Goal: Task Accomplishment & Management: Manage account settings

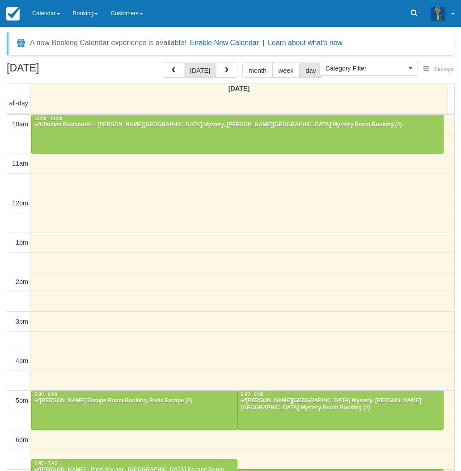
select select
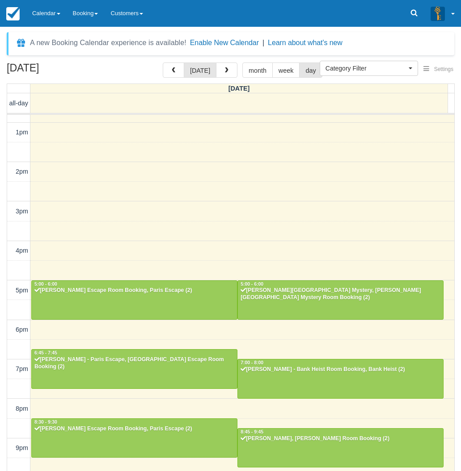
click at [4, 343] on div "August 22, 2025 today month week day Friday all-day 10am 11am 12pm 1pm 2pm 3pm …" at bounding box center [230, 280] width 461 height 435
click at [57, 11] on link "Calendar" at bounding box center [46, 13] width 41 height 27
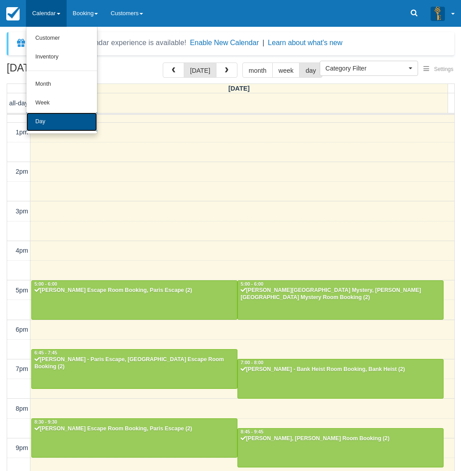
click at [51, 128] on link "Day" at bounding box center [61, 122] width 71 height 19
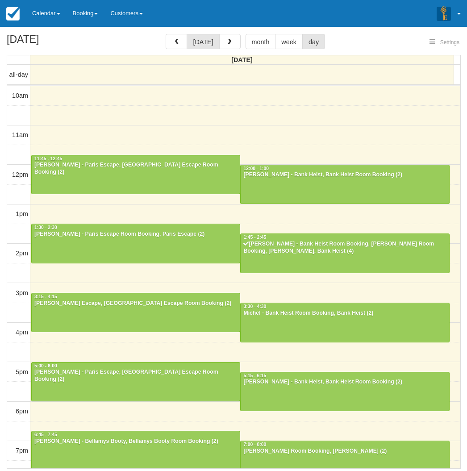
select select
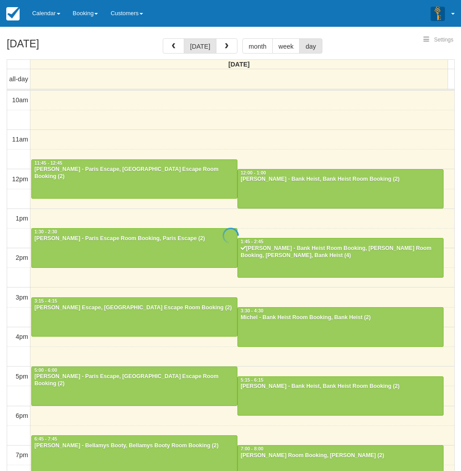
select select
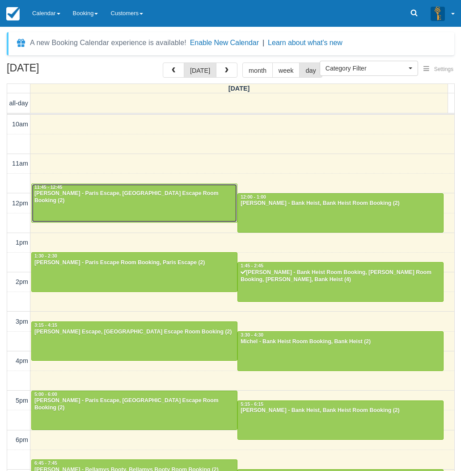
click at [71, 206] on div at bounding box center [134, 203] width 205 height 38
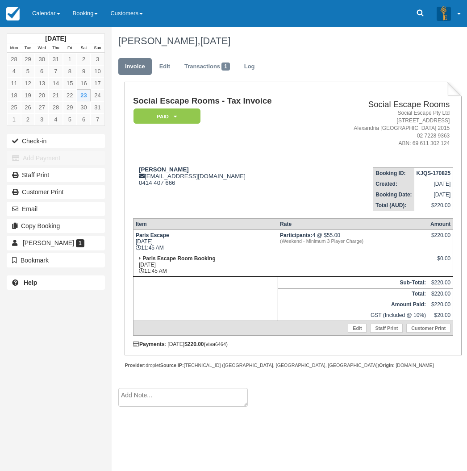
click at [46, 363] on div "August 2025 Mon Tue Wed Thu Fri Sat Sun 28 29 30 31 1 2 3 4 5 6 7 8 9 10 11 12 …" at bounding box center [56, 235] width 112 height 471
click at [50, 12] on link "Calendar" at bounding box center [46, 13] width 41 height 27
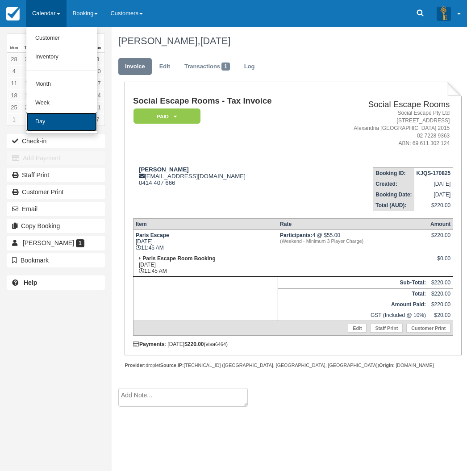
click at [53, 125] on link "Day" at bounding box center [61, 122] width 71 height 19
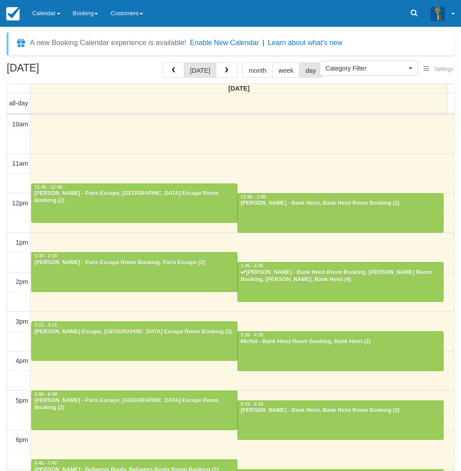
select select
click at [320, 284] on div at bounding box center [340, 282] width 205 height 38
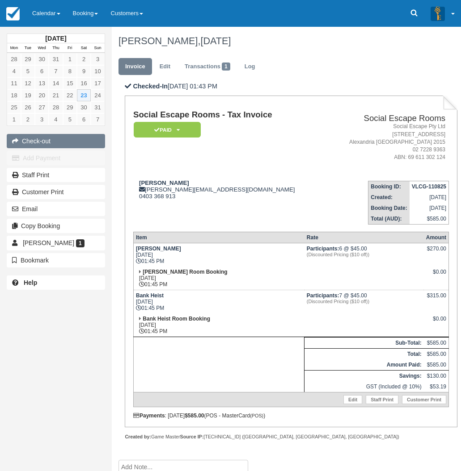
click at [40, 142] on button "Check-out" at bounding box center [56, 141] width 98 height 14
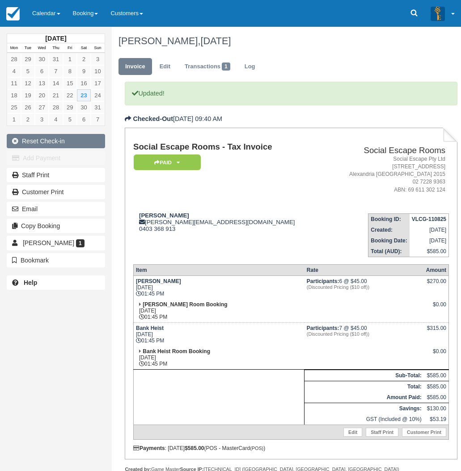
click at [53, 141] on button "Reset Check-in" at bounding box center [56, 141] width 98 height 14
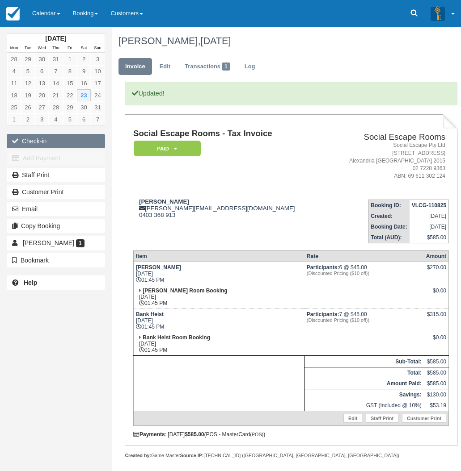
click at [28, 135] on button "Check-in" at bounding box center [56, 141] width 98 height 14
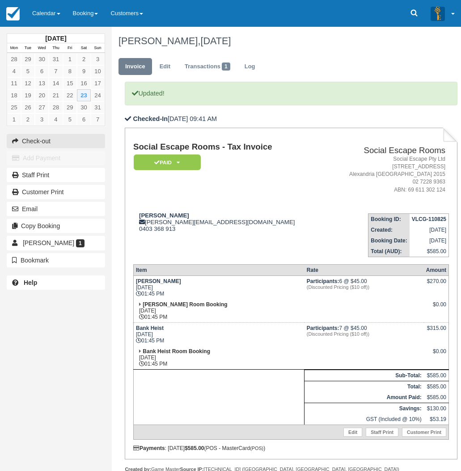
click at [28, 135] on button "Check-out" at bounding box center [56, 141] width 98 height 14
click at [28, 143] on button "Reset Check-in" at bounding box center [56, 141] width 98 height 14
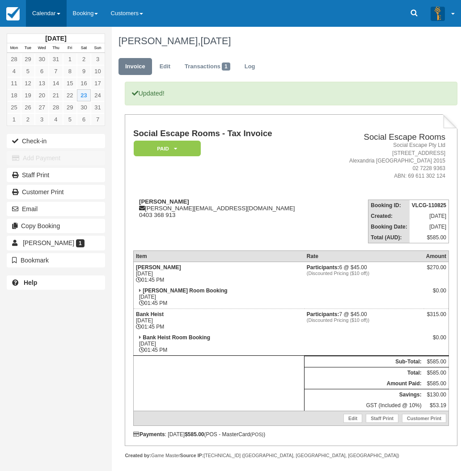
click at [46, 8] on link "Calendar" at bounding box center [46, 13] width 41 height 27
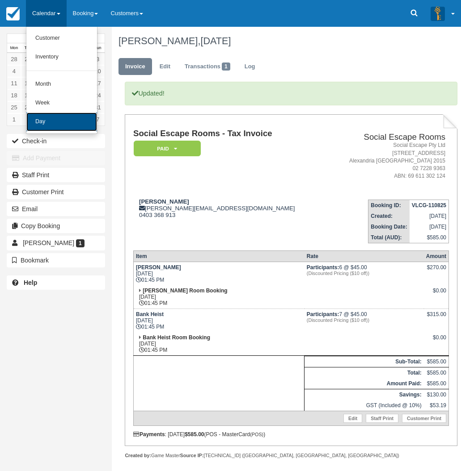
click at [50, 119] on link "Day" at bounding box center [61, 122] width 71 height 19
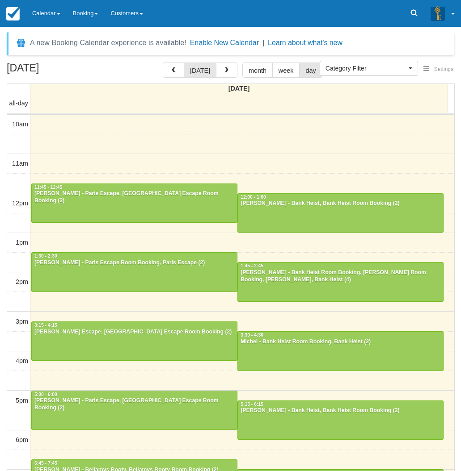
select select
click at [265, 213] on div at bounding box center [340, 213] width 205 height 38
select select
click at [38, 13] on link "Calendar" at bounding box center [46, 13] width 41 height 27
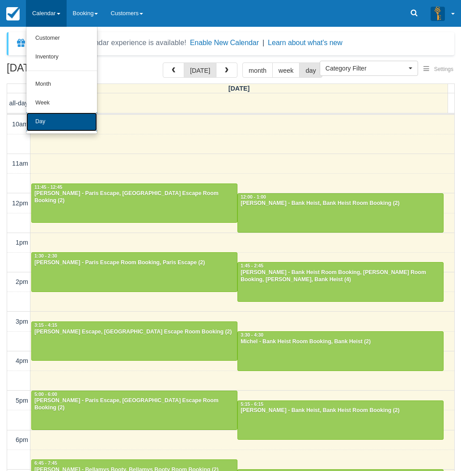
click at [39, 120] on link "Day" at bounding box center [61, 122] width 71 height 19
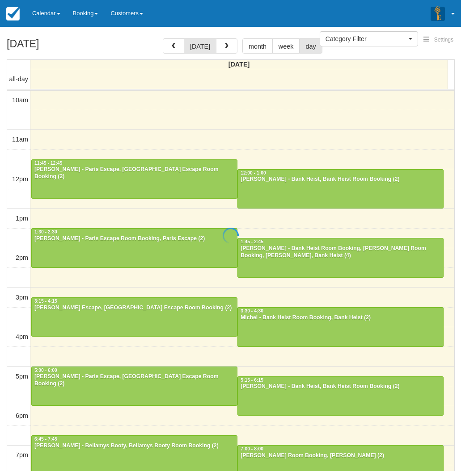
select select
